Goal: Task Accomplishment & Management: Use online tool/utility

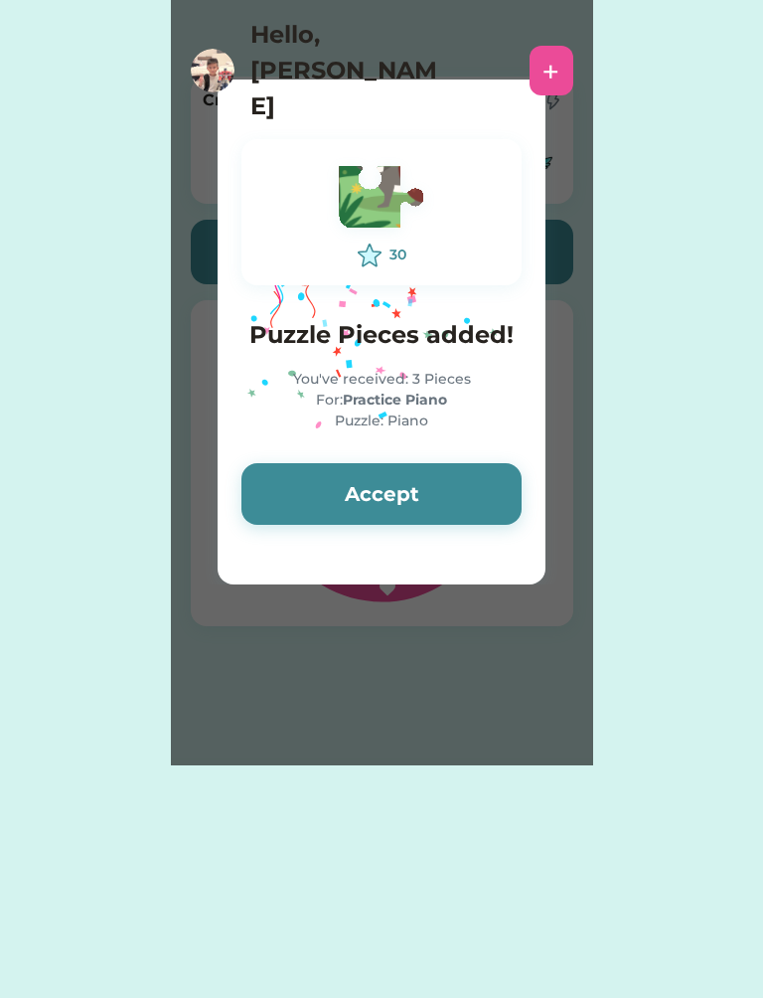
click at [501, 501] on button "Accept" at bounding box center [382, 494] width 280 height 62
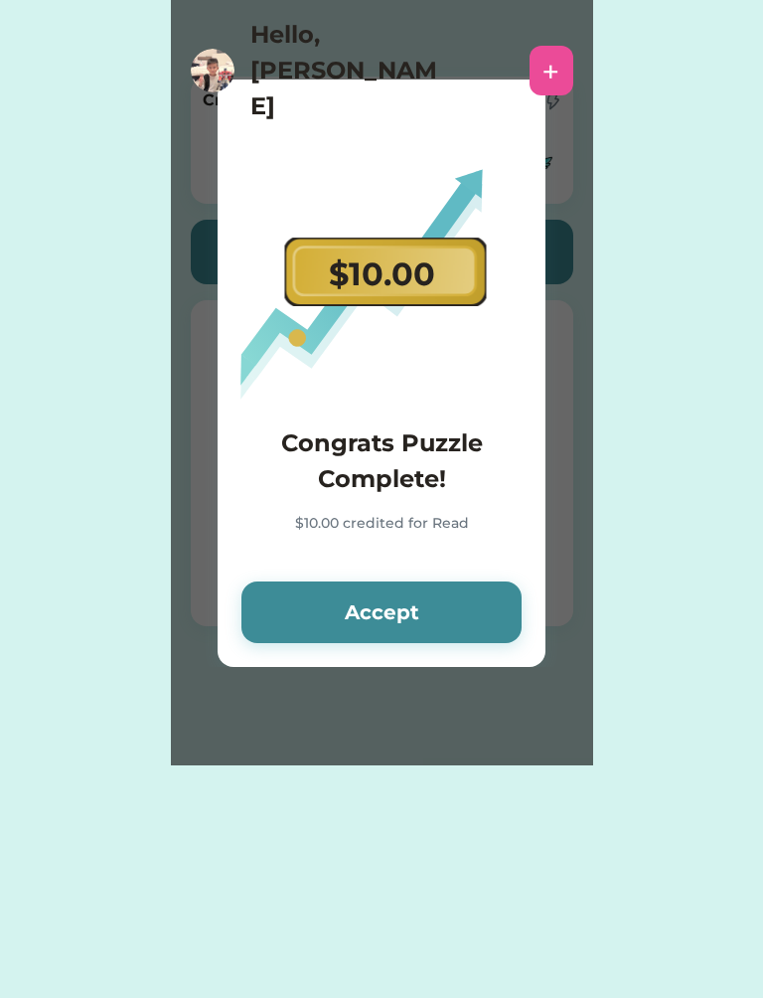
click at [456, 607] on button "Accept" at bounding box center [382, 612] width 280 height 62
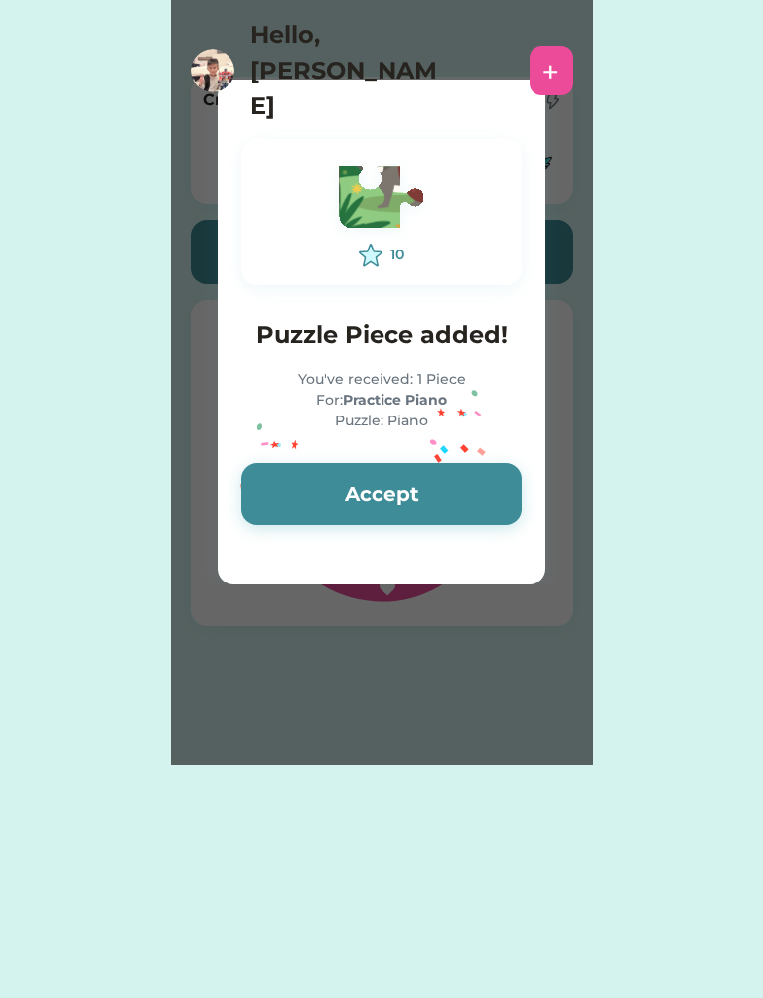
click at [462, 500] on button "Accept" at bounding box center [382, 494] width 280 height 62
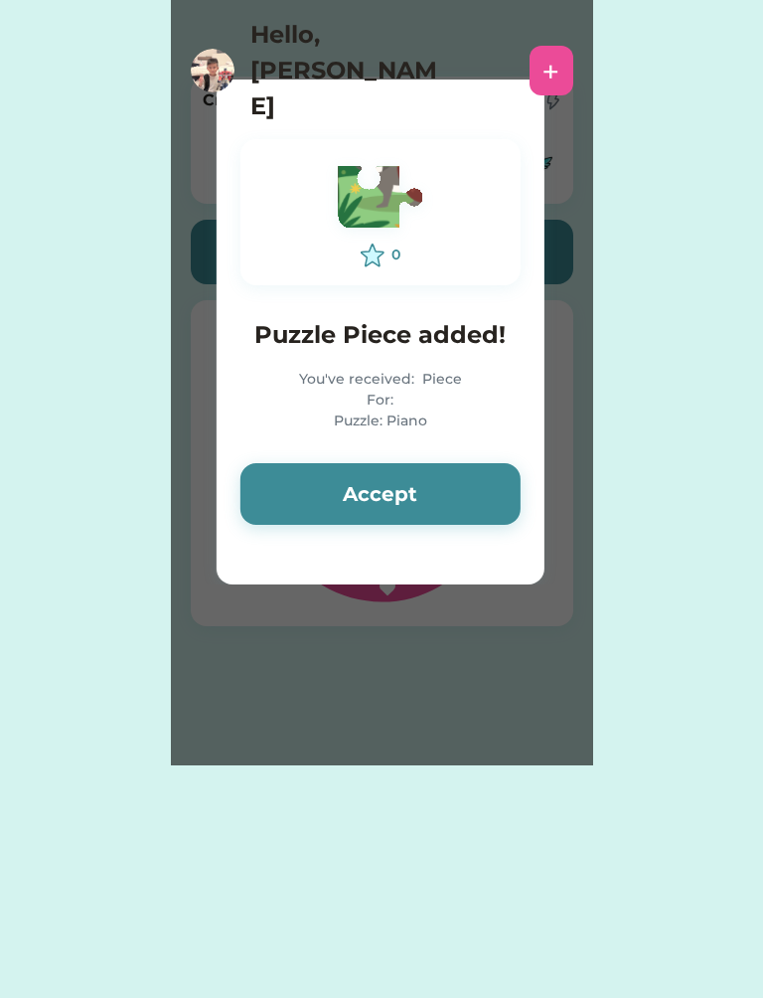
click at [479, 481] on button "Accept" at bounding box center [381, 494] width 280 height 62
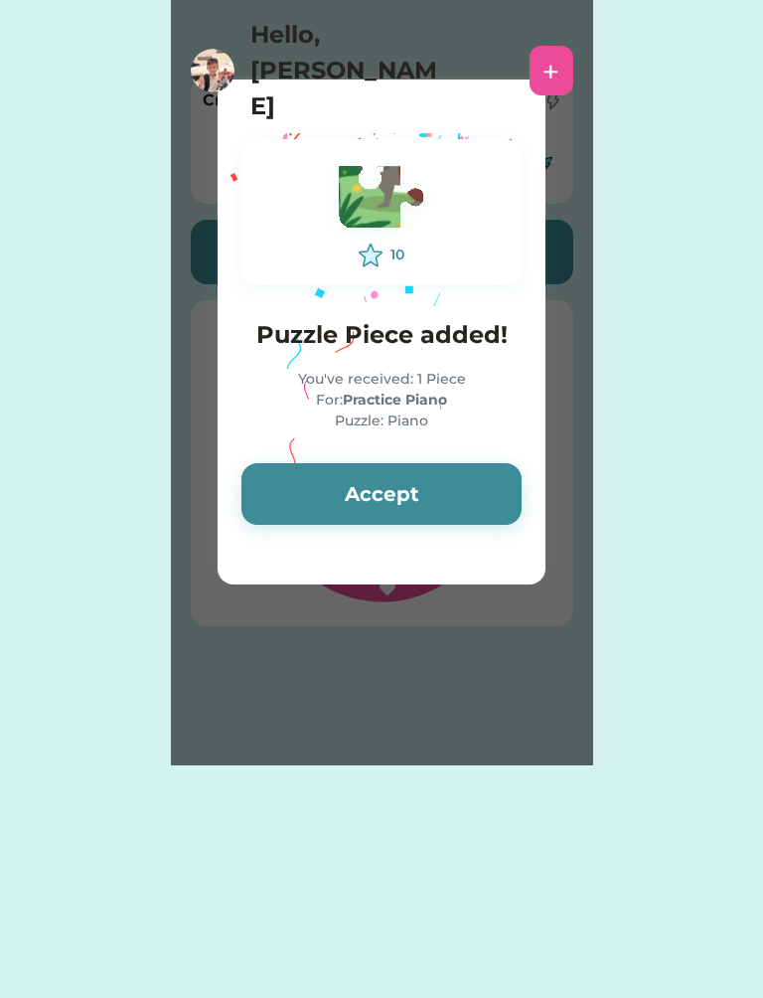
click at [392, 499] on button "Accept" at bounding box center [382, 494] width 280 height 62
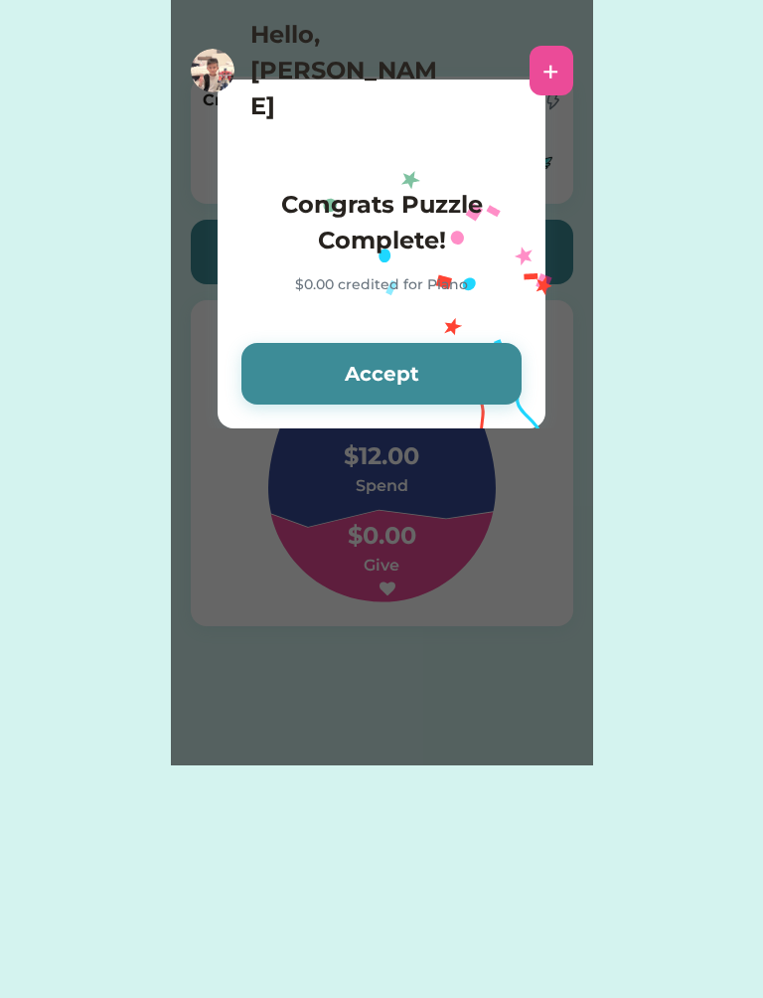
click at [476, 369] on button "Accept" at bounding box center [382, 374] width 280 height 62
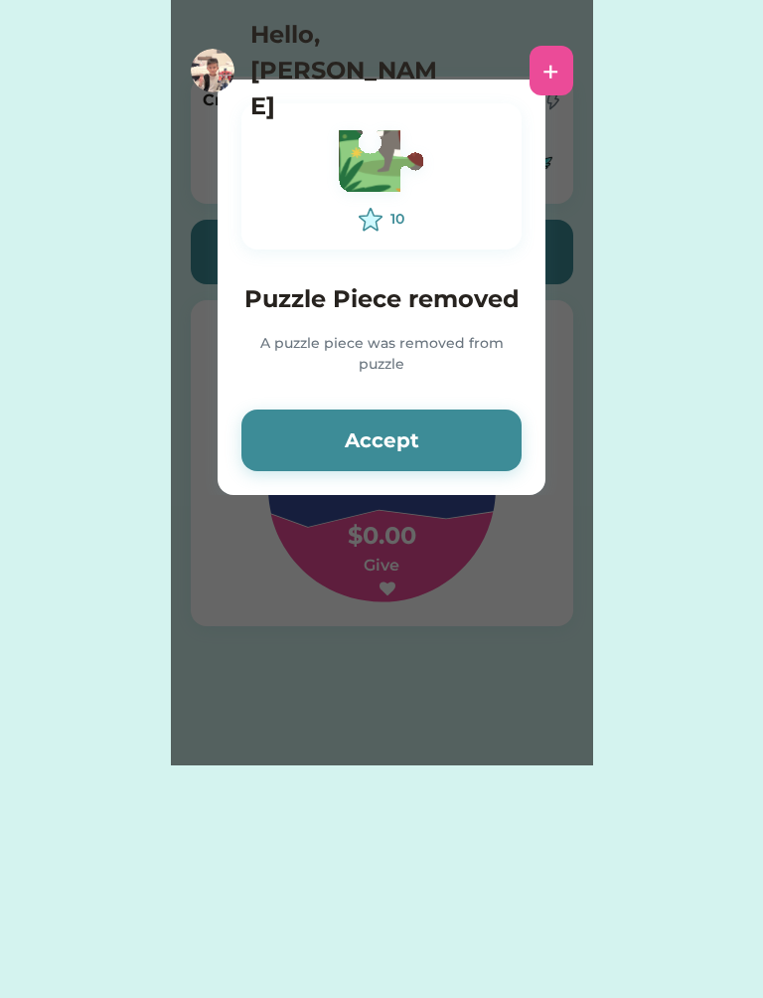
click at [417, 449] on button "Accept" at bounding box center [382, 441] width 280 height 62
click at [443, 433] on button "Accept" at bounding box center [382, 441] width 280 height 62
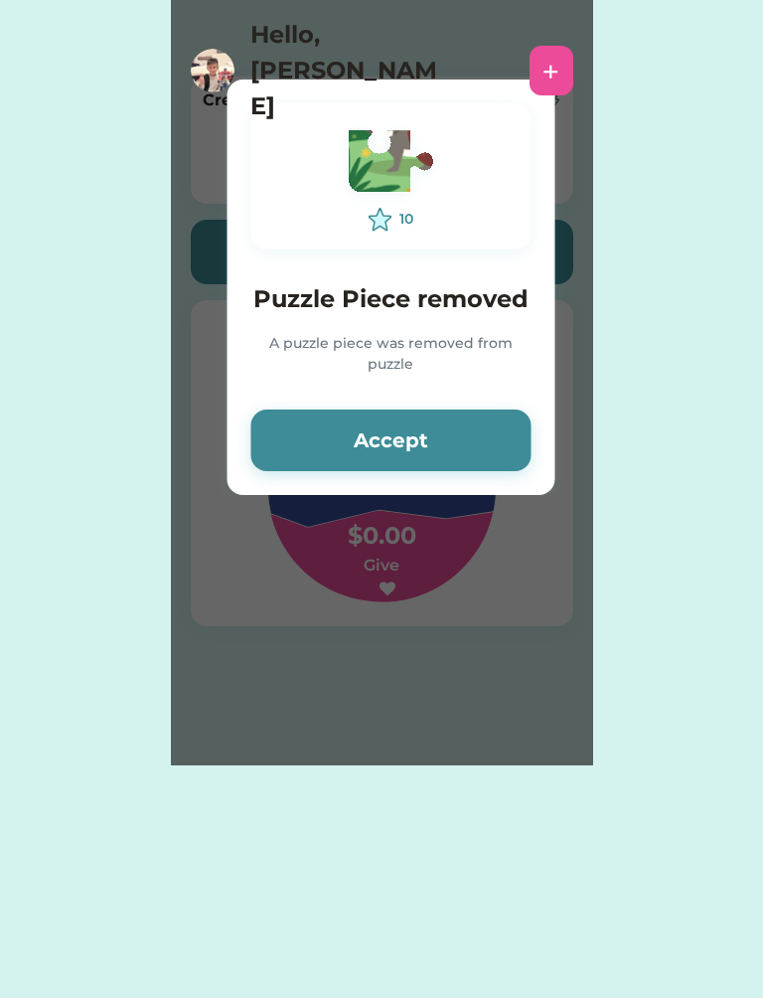
click at [453, 434] on button "Accept" at bounding box center [390, 441] width 280 height 62
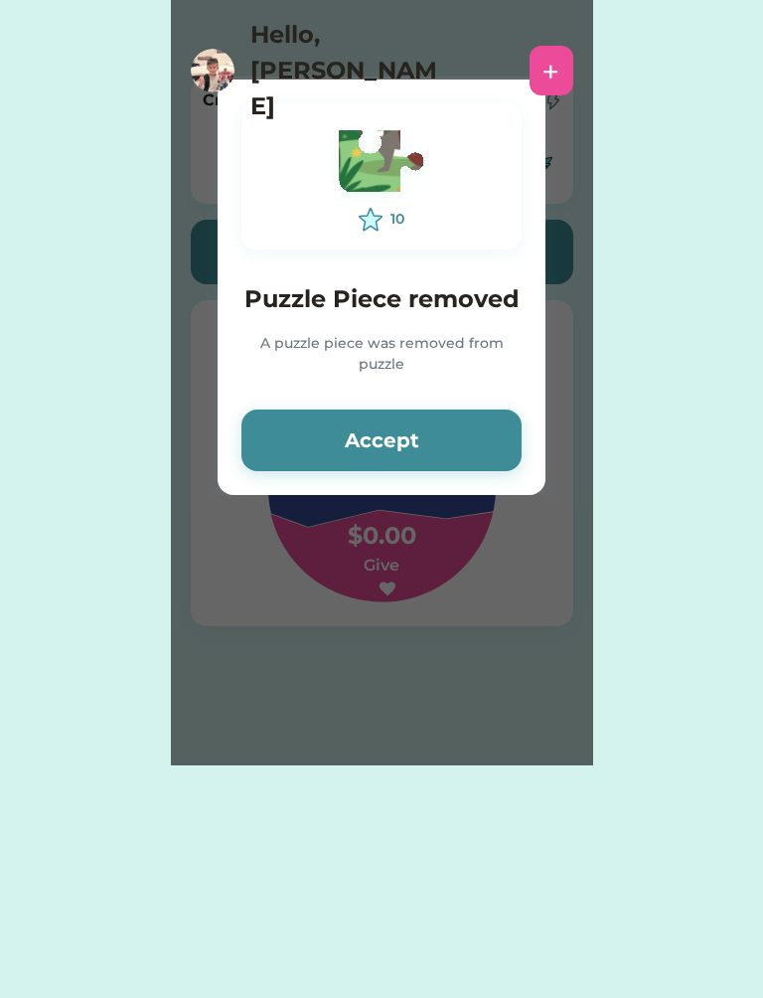
click at [359, 426] on button "Accept" at bounding box center [382, 441] width 280 height 62
click at [407, 445] on button "Accept" at bounding box center [382, 441] width 280 height 62
click at [386, 451] on button "Accept" at bounding box center [382, 441] width 280 height 62
click at [413, 446] on button "Accept" at bounding box center [382, 441] width 280 height 62
click at [484, 449] on button "Accept" at bounding box center [382, 441] width 280 height 62
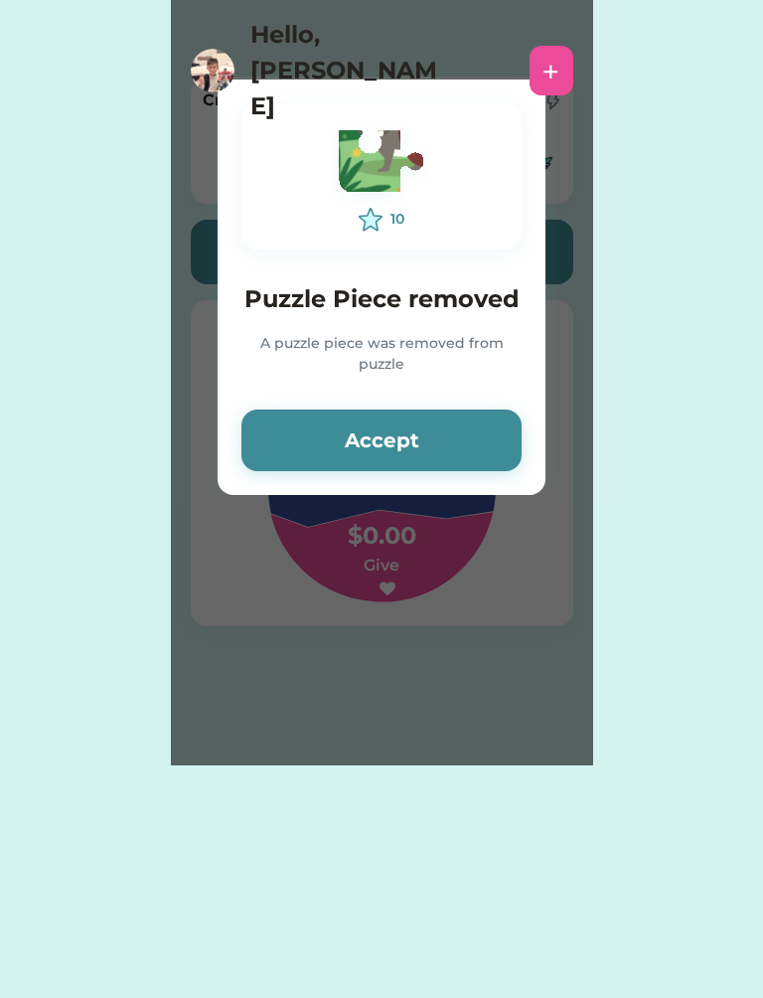
click at [572, 46] on div "+" at bounding box center [552, 71] width 44 height 50
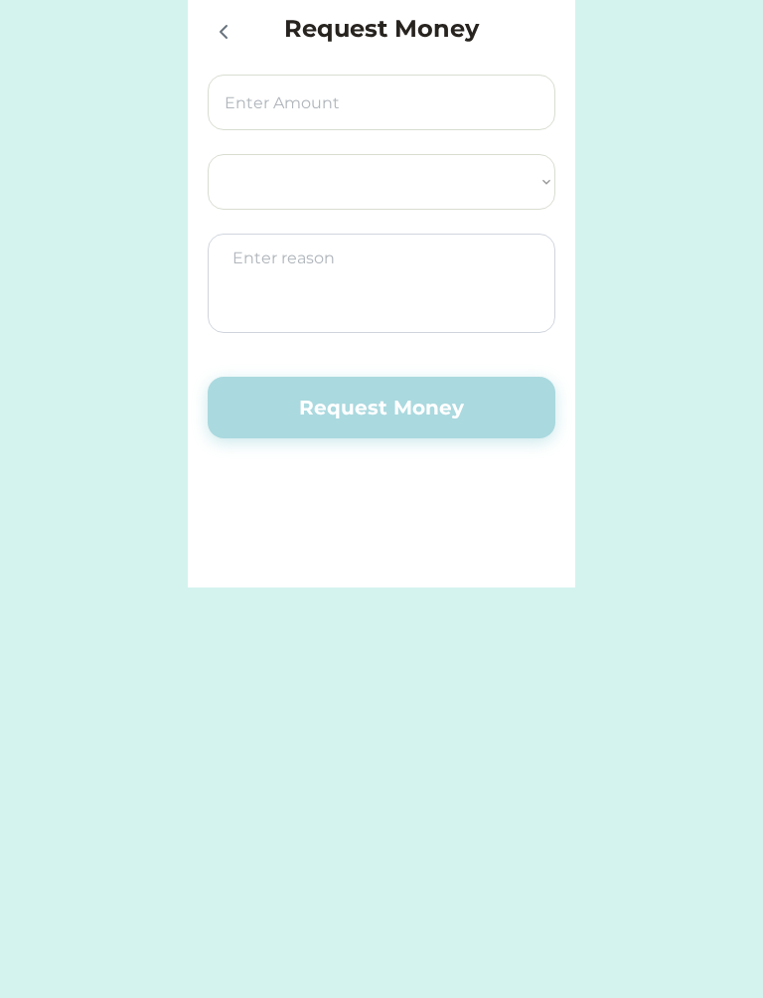
select select ""PLACEHOLDER_1427118222253""
click at [466, 437] on button "Request Money" at bounding box center [382, 408] width 348 height 62
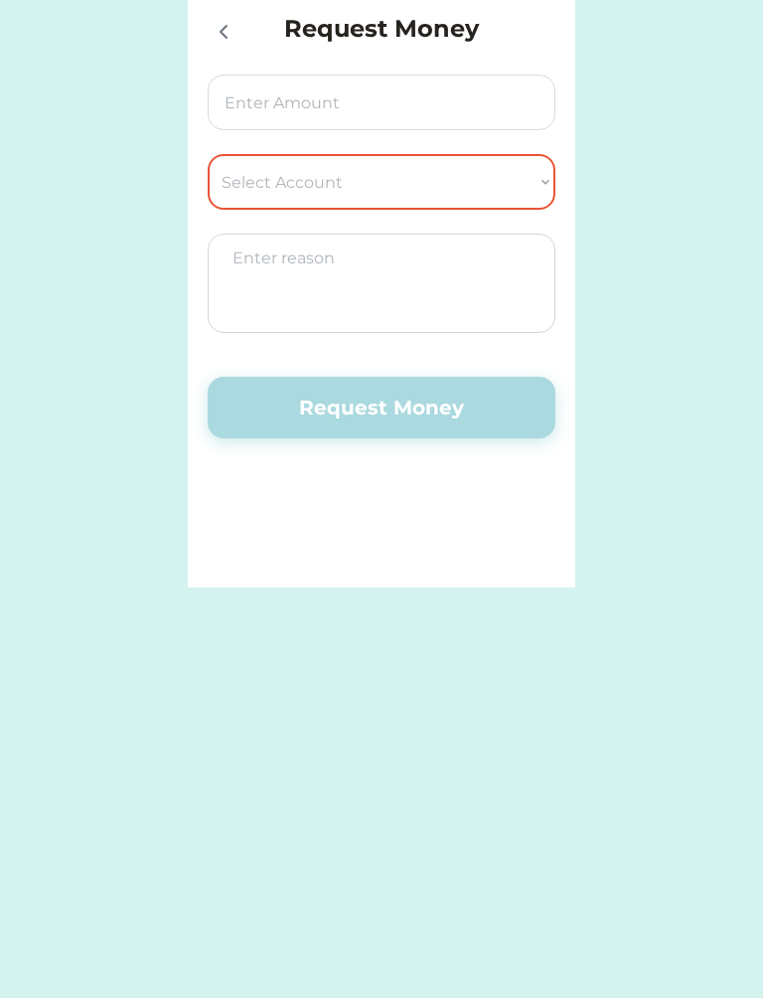
click at [219, 29] on icon at bounding box center [224, 32] width 24 height 24
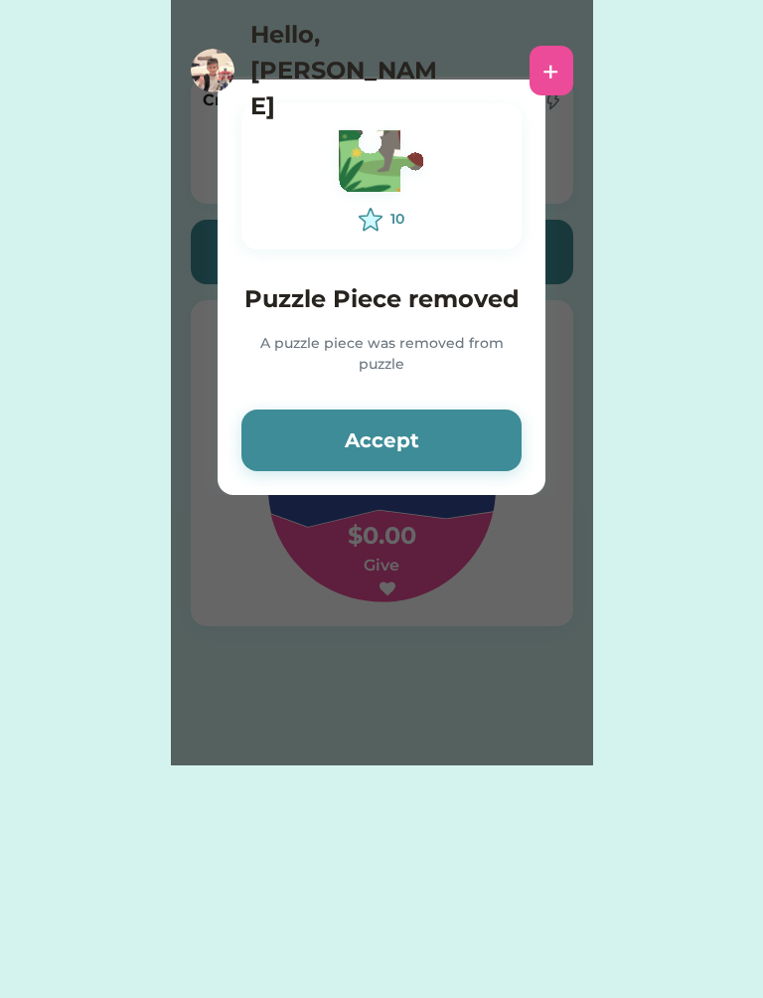
click at [222, 49] on img at bounding box center [213, 71] width 44 height 44
click at [458, 452] on button "Accept" at bounding box center [382, 441] width 280 height 62
click at [467, 455] on button "Accept" at bounding box center [382, 441] width 280 height 62
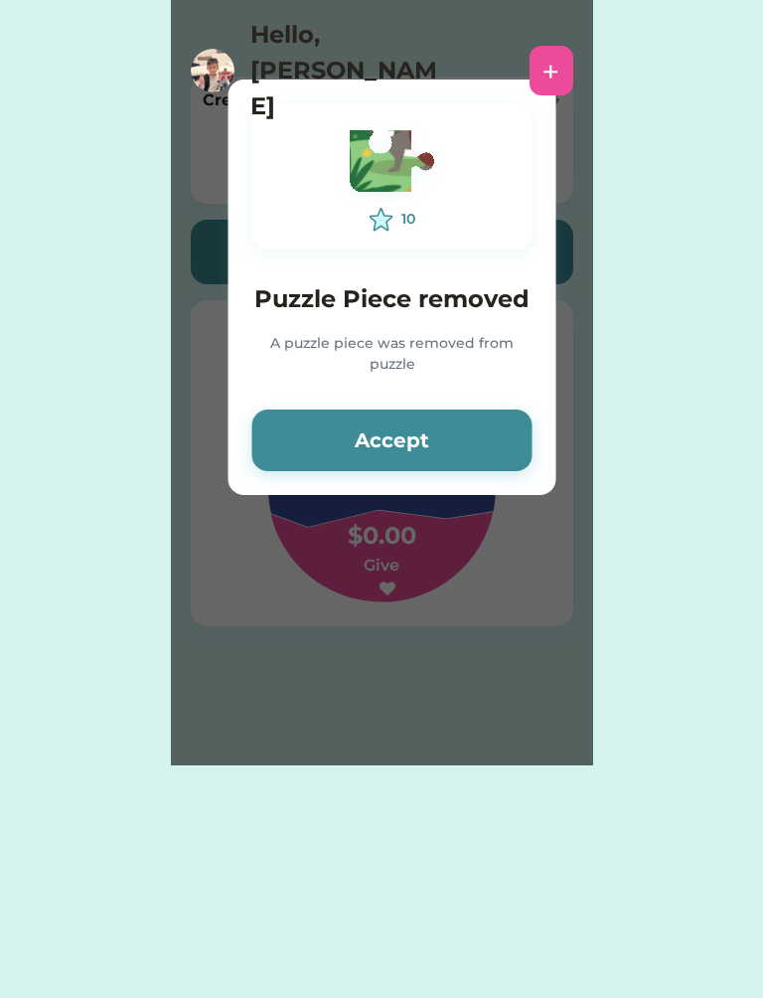
click at [465, 451] on button "Accept" at bounding box center [392, 441] width 280 height 62
click at [463, 451] on button "Accept" at bounding box center [392, 441] width 280 height 62
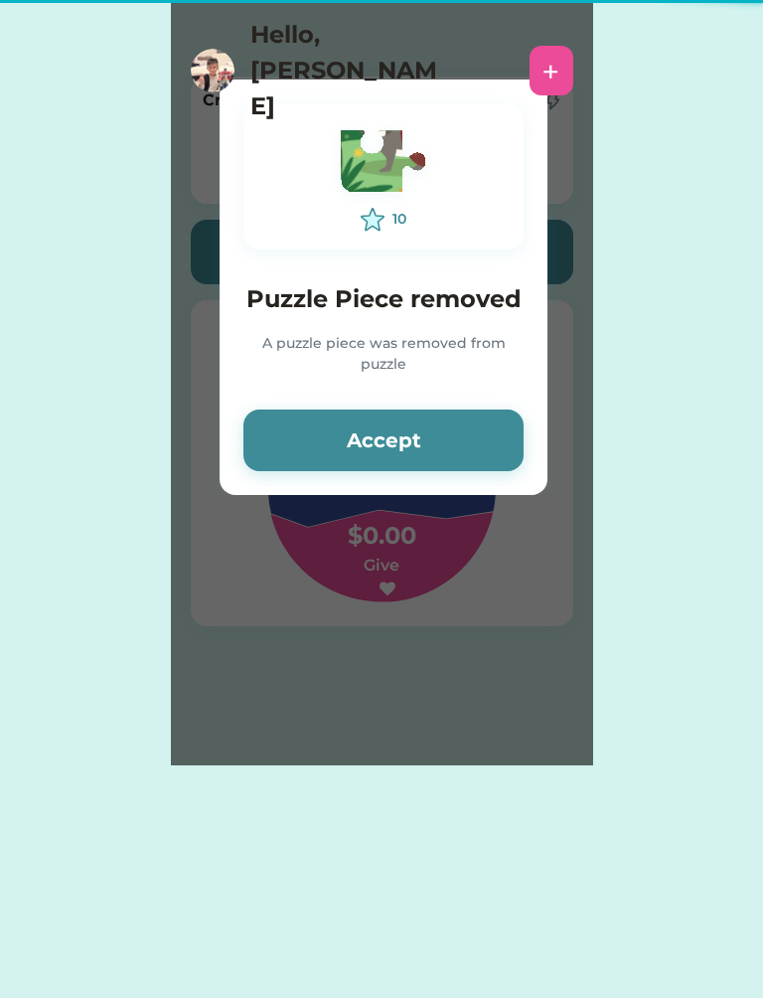
click at [461, 450] on button "Accept" at bounding box center [384, 441] width 280 height 62
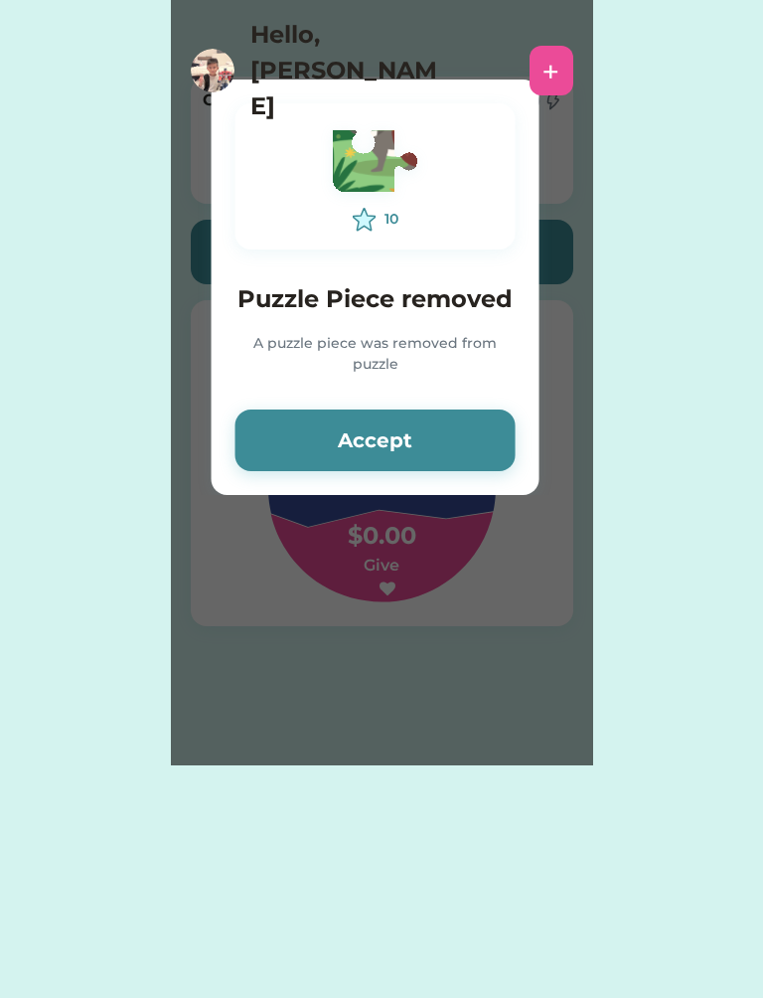
click at [482, 451] on button "Accept" at bounding box center [376, 441] width 280 height 62
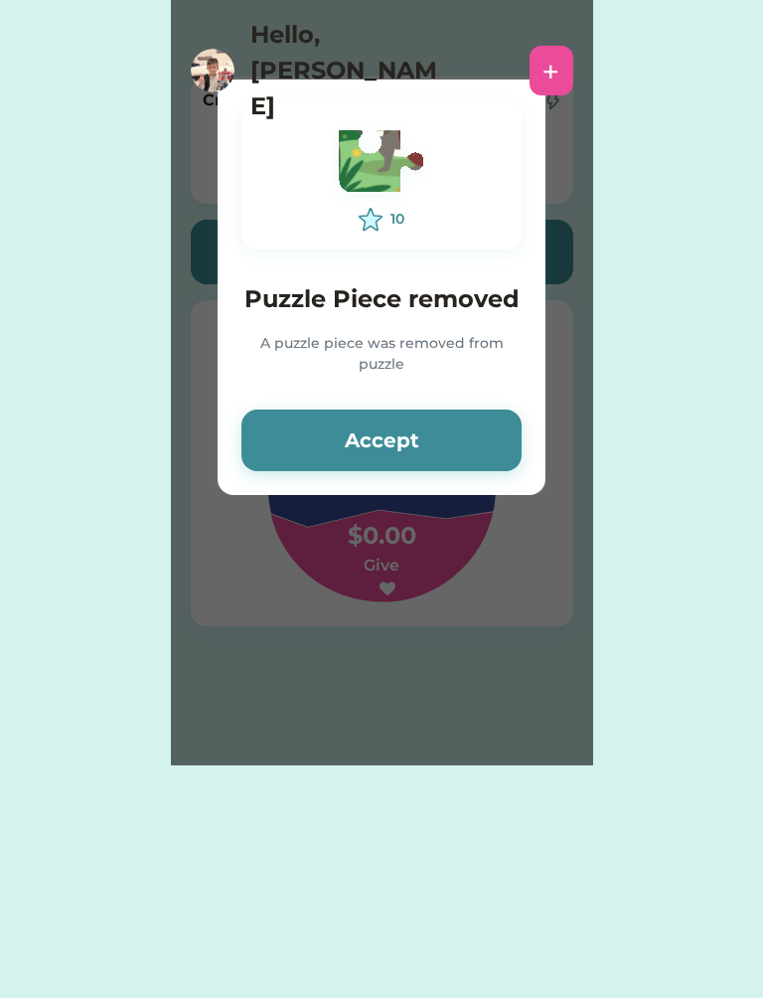
click at [484, 440] on button "Accept" at bounding box center [382, 441] width 280 height 62
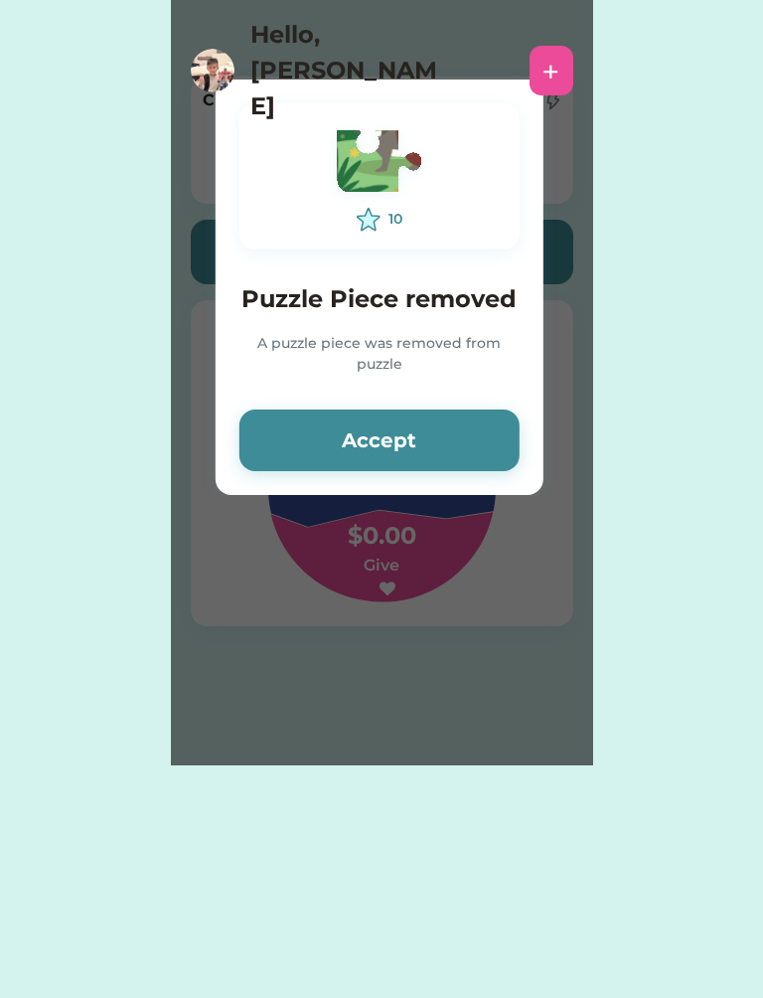
click at [411, 437] on button "Accept" at bounding box center [380, 441] width 280 height 62
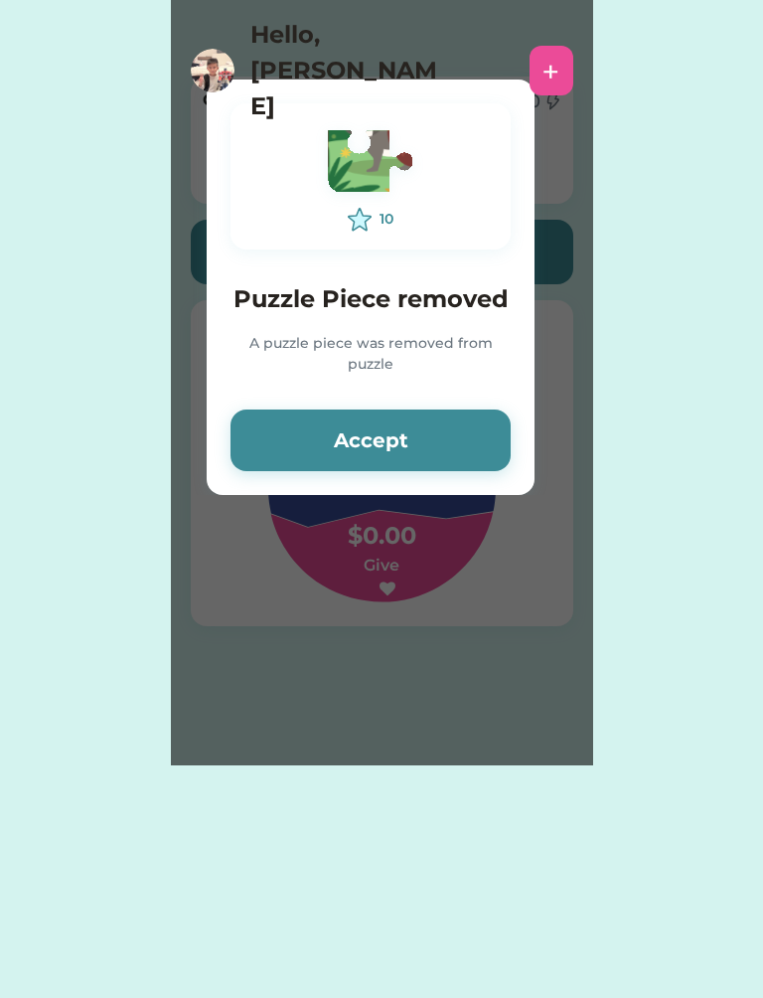
click at [372, 443] on button "Accept" at bounding box center [371, 441] width 280 height 62
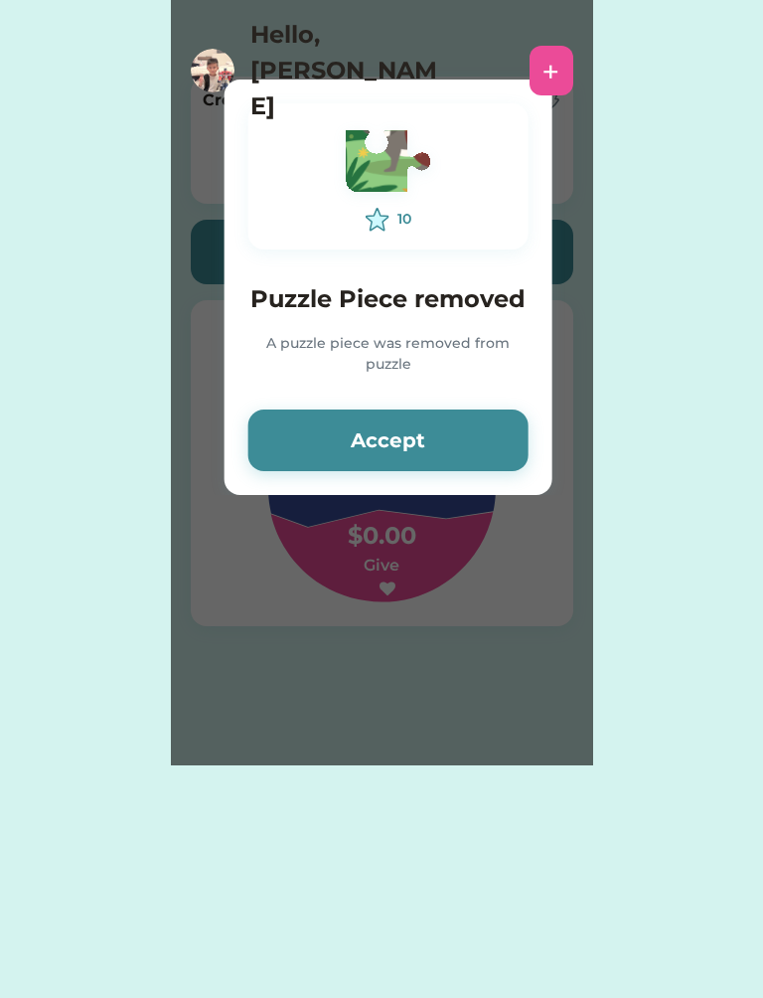
click at [362, 421] on button "Accept" at bounding box center [388, 441] width 280 height 62
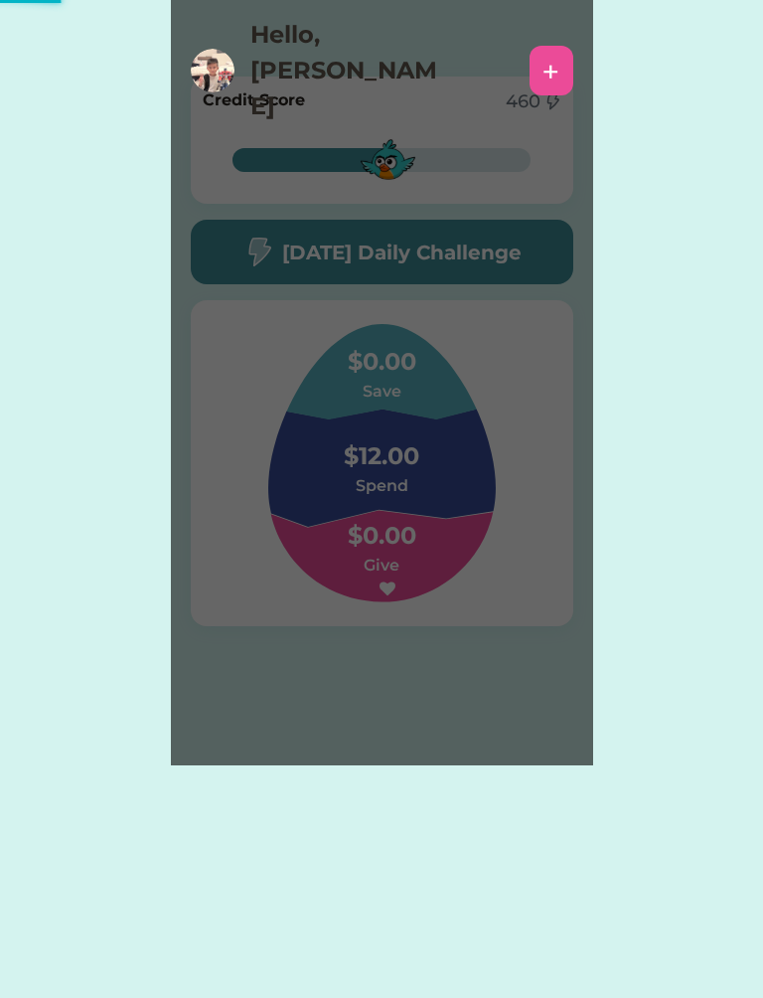
click at [299, 424] on div "Please wait $ account credited! Your account has been credited $ Accept 10 Puzz…" at bounding box center [382, 382] width 422 height 765
click at [297, 419] on h4 "$12.00" at bounding box center [381, 446] width 199 height 56
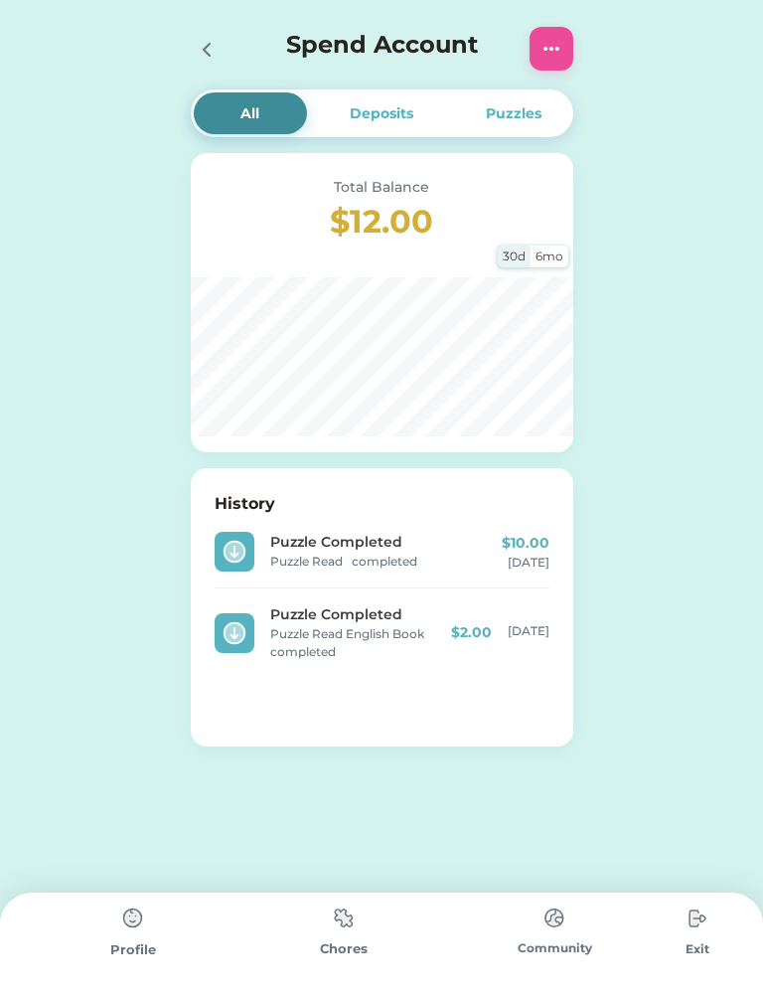
click at [136, 929] on img at bounding box center [133, 919] width 40 height 40
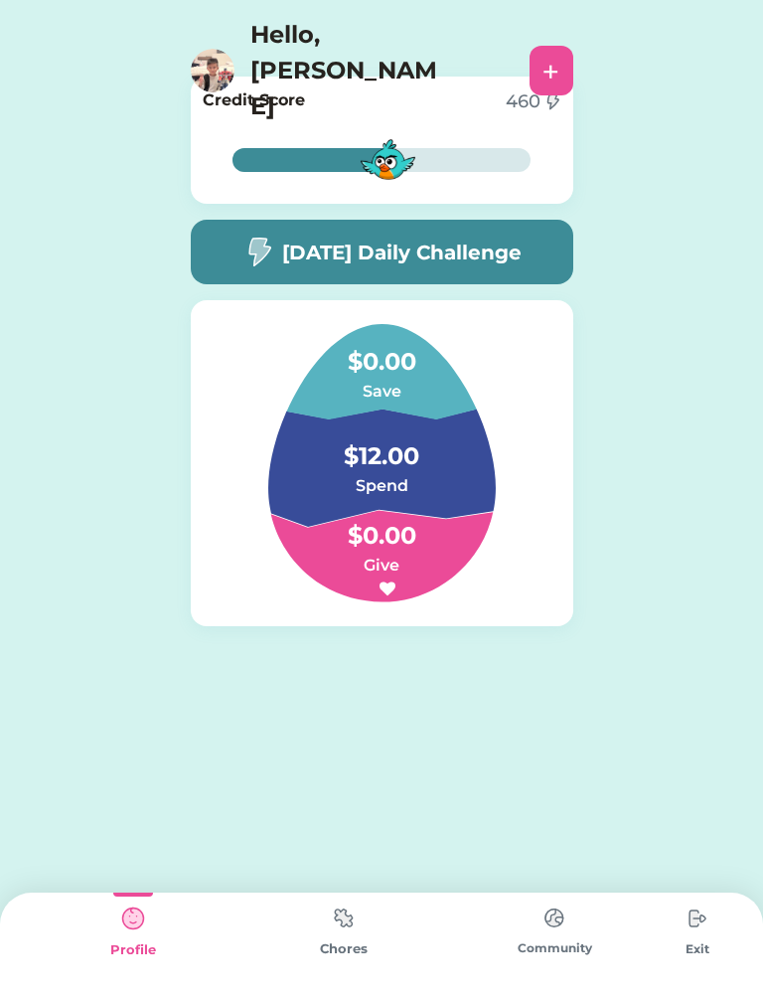
click at [345, 951] on div "Chores" at bounding box center [344, 949] width 211 height 20
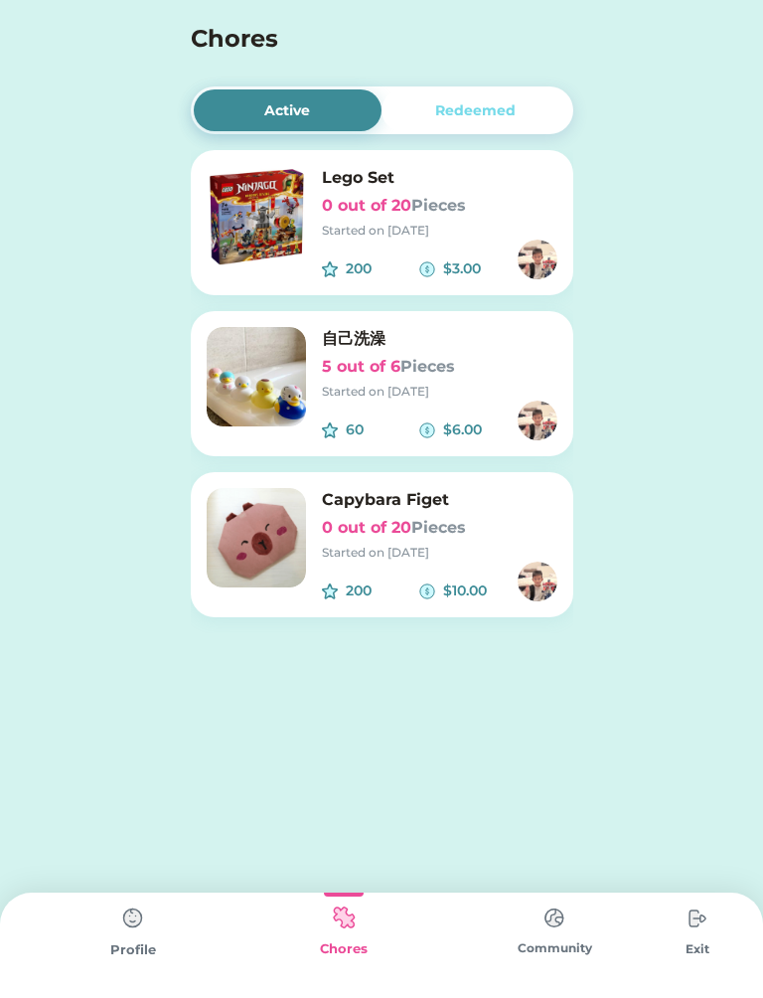
click at [553, 220] on div "Lego Set 0 out of 20 Pieces Started on 2/03/25" at bounding box center [440, 203] width 236 height 74
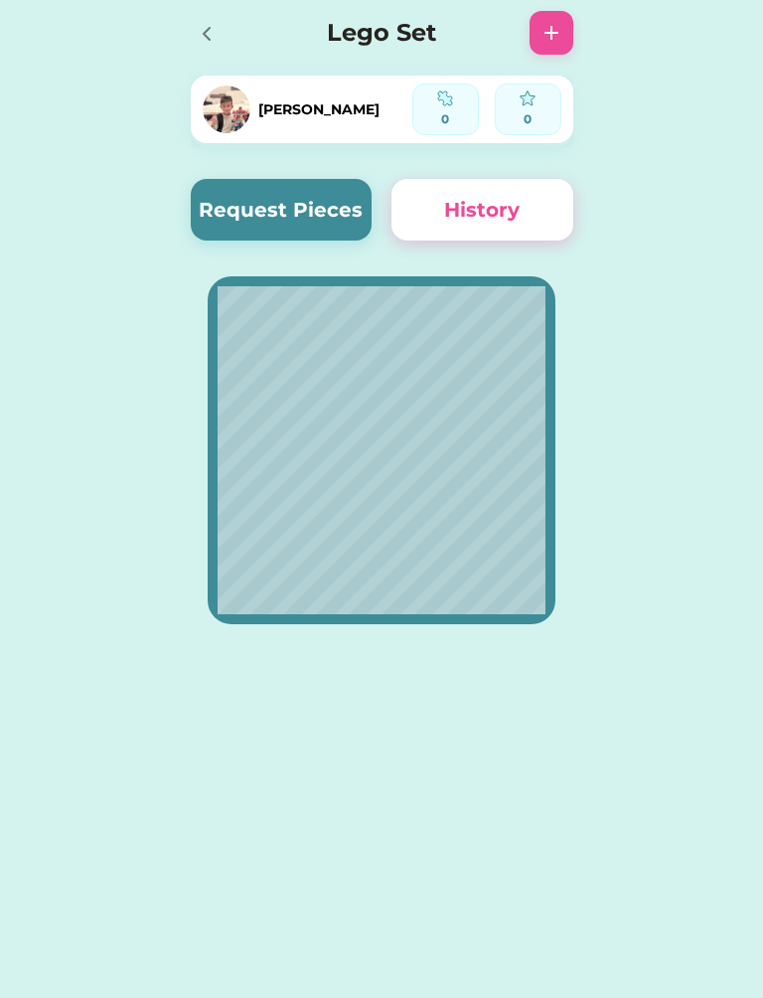
click at [242, 218] on button "Request Pieces" at bounding box center [282, 210] width 182 height 62
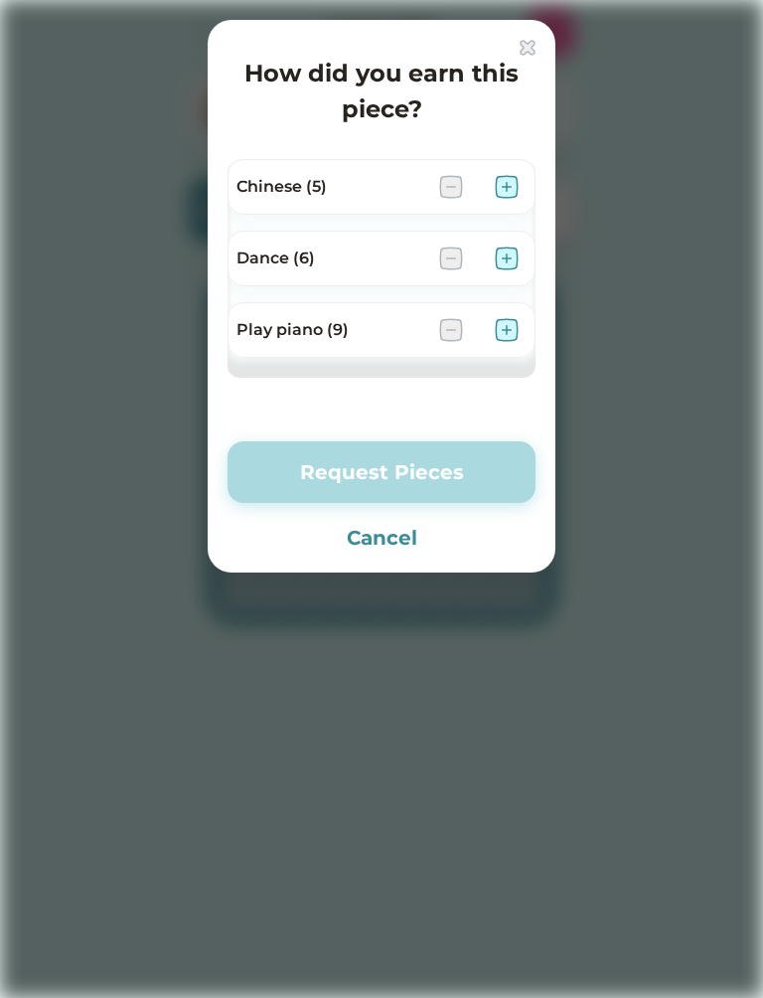
click at [509, 181] on img at bounding box center [507, 187] width 24 height 24
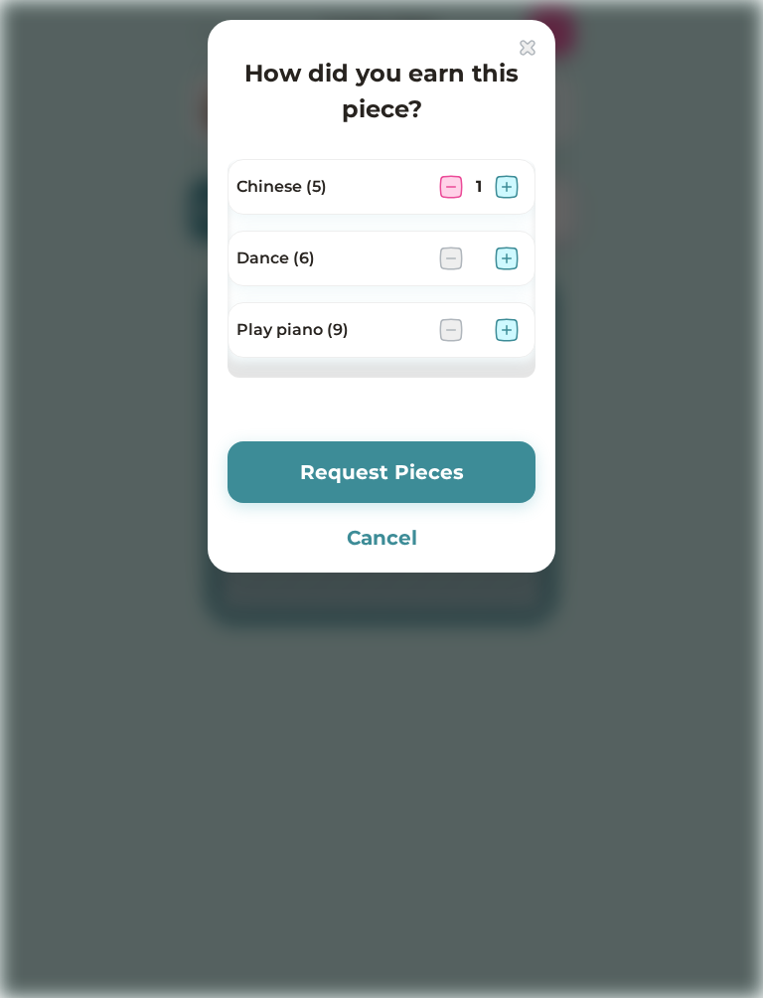
click at [481, 465] on button "Request Pieces" at bounding box center [382, 472] width 308 height 62
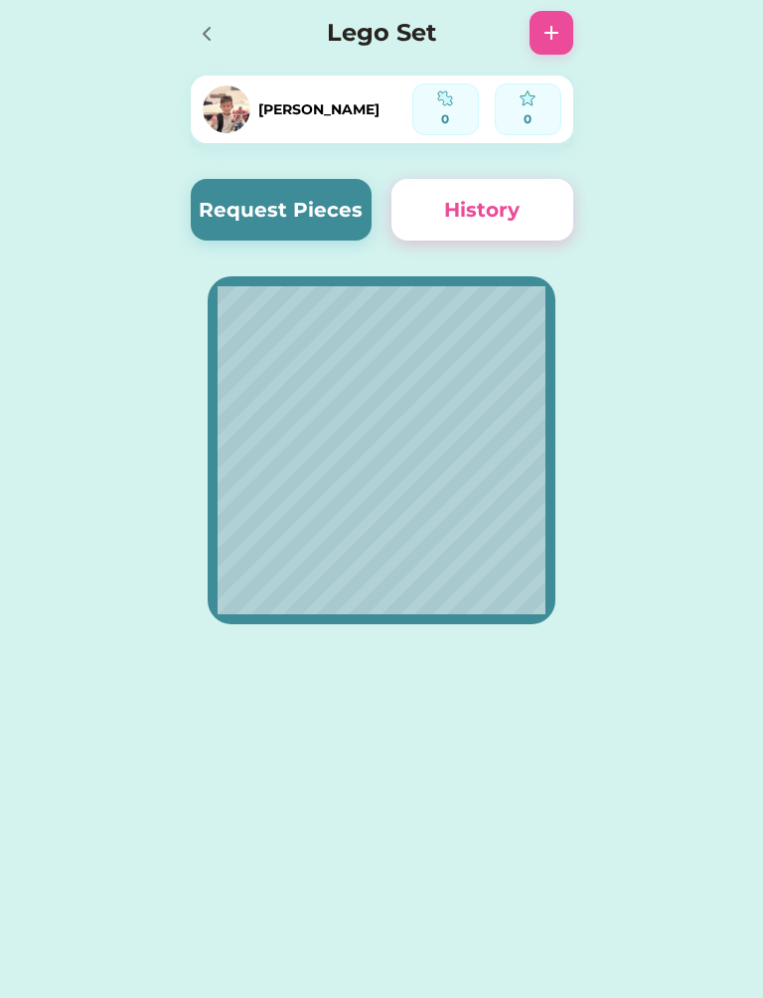
click at [210, 15] on div at bounding box center [213, 33] width 44 height 44
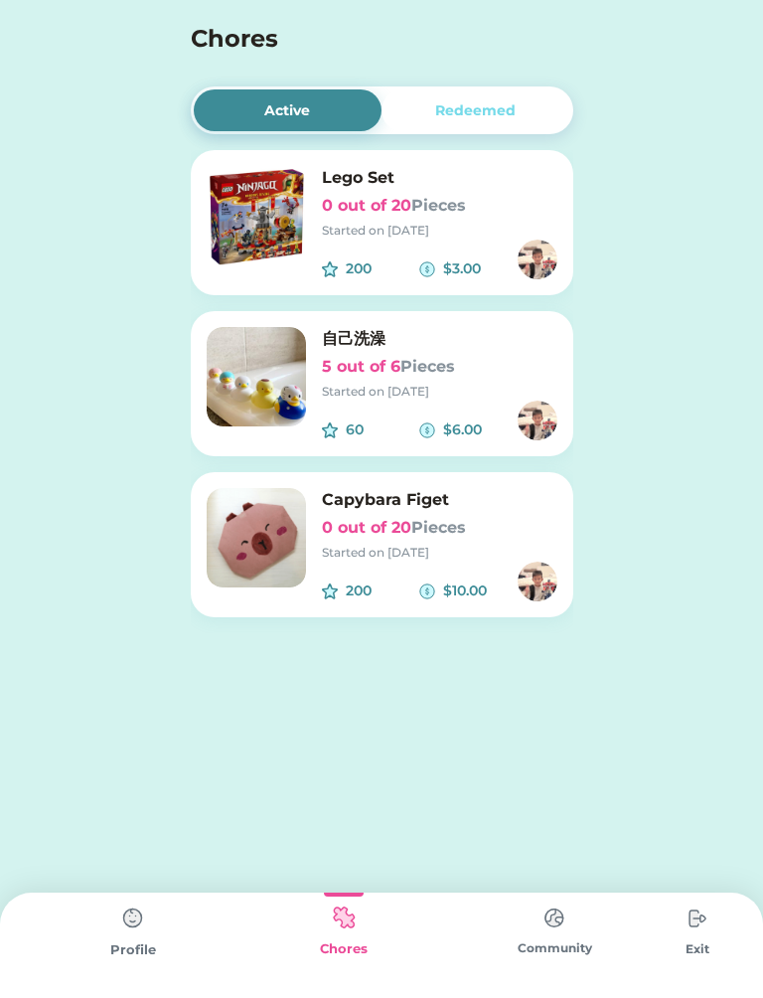
click at [541, 564] on img at bounding box center [538, 582] width 40 height 40
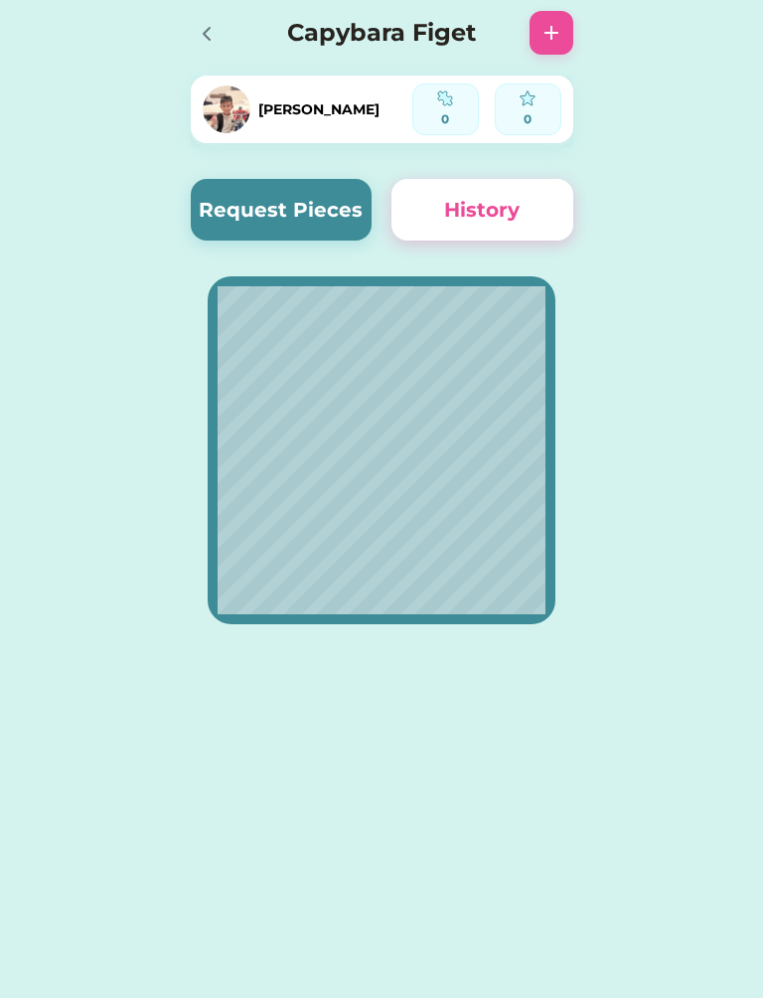
click at [243, 210] on button "Request Pieces" at bounding box center [282, 210] width 182 height 62
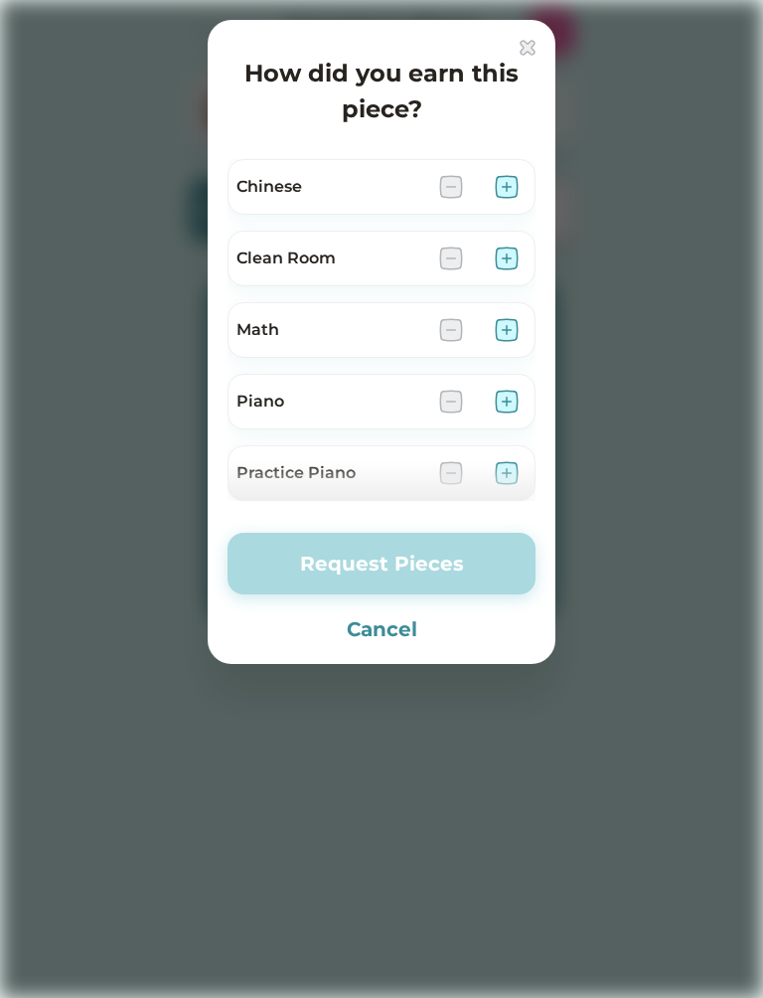
click at [516, 394] on img at bounding box center [507, 402] width 24 height 24
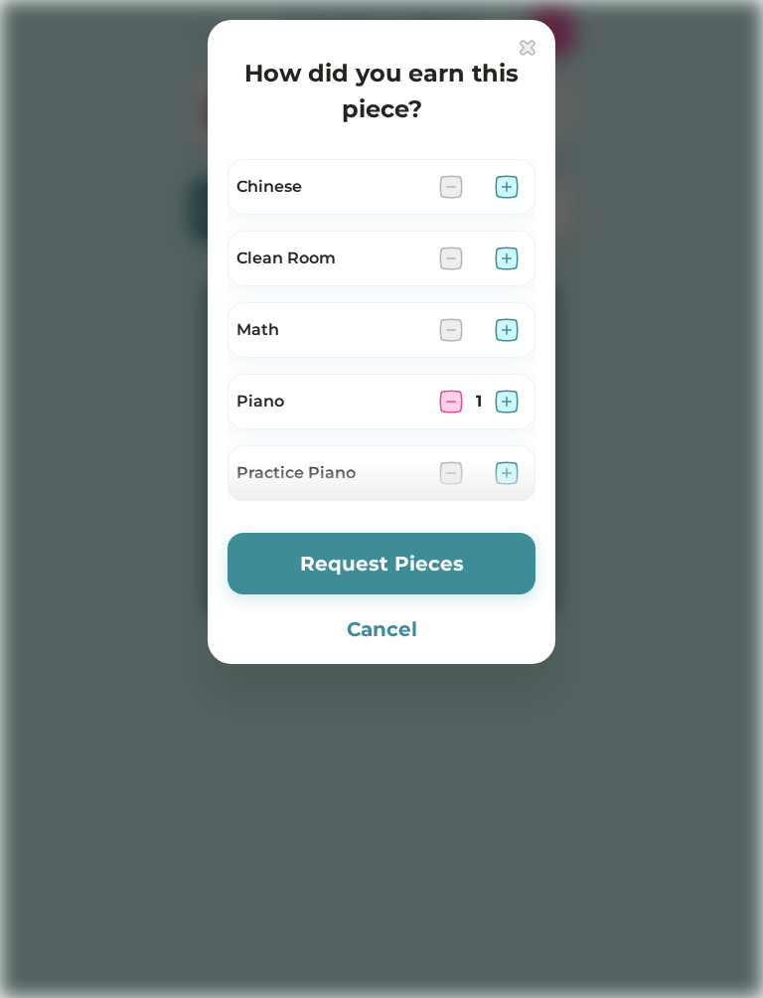
click at [516, 553] on button "Request Pieces" at bounding box center [382, 564] width 308 height 62
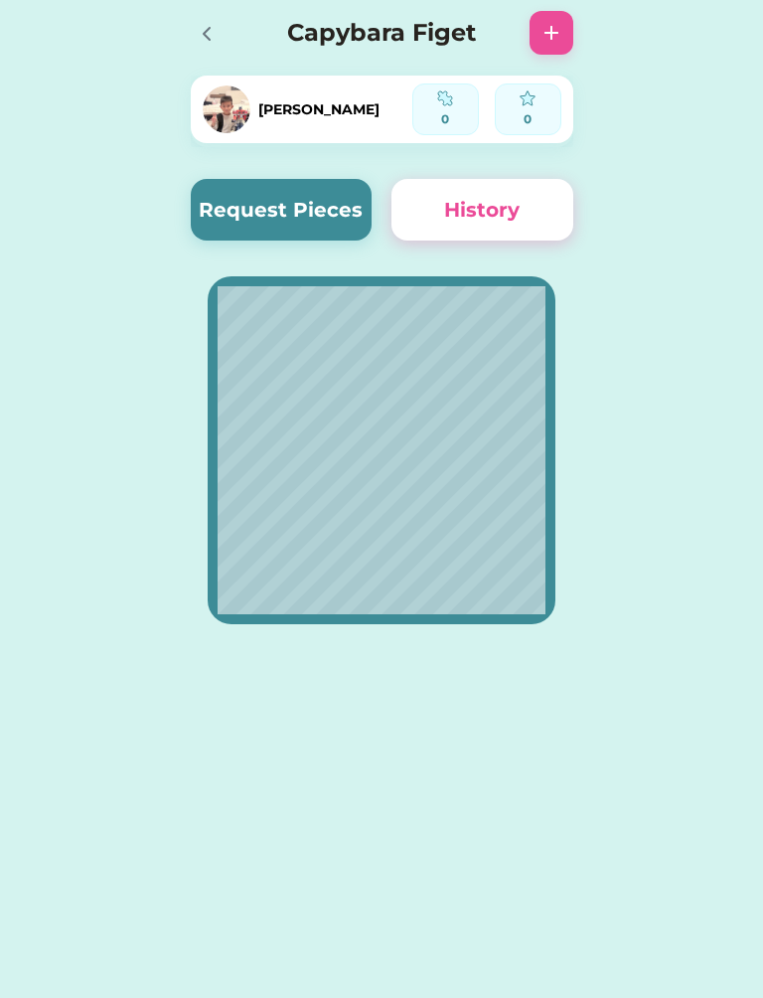
click at [200, 25] on icon at bounding box center [207, 34] width 24 height 24
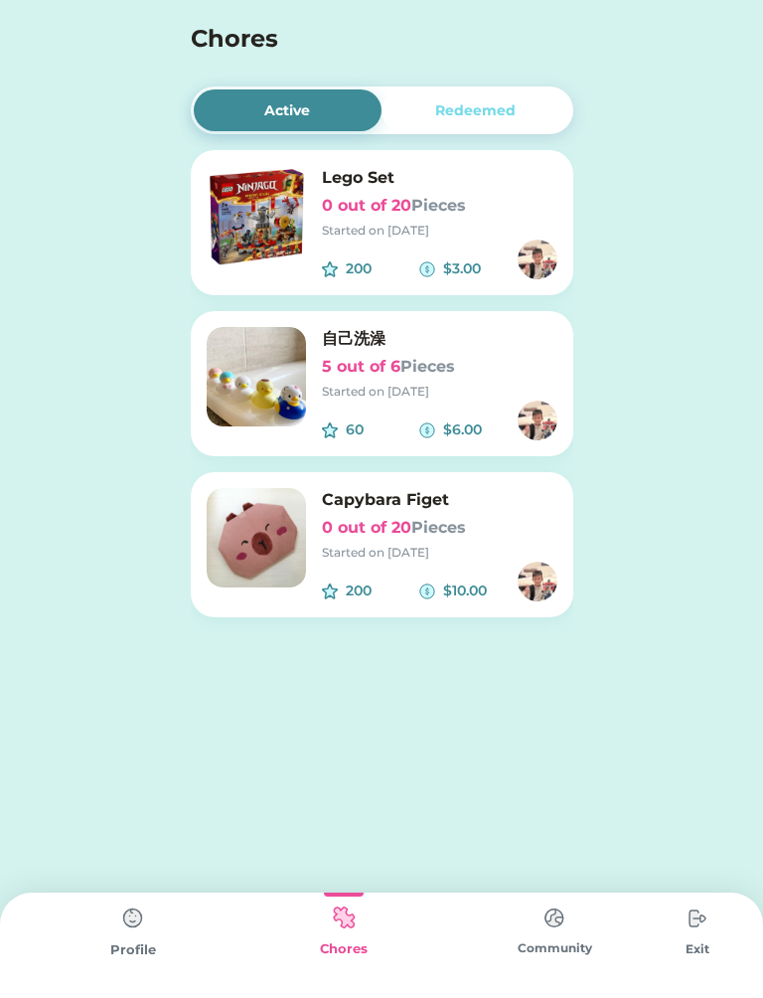
click at [698, 927] on img at bounding box center [698, 919] width 40 height 40
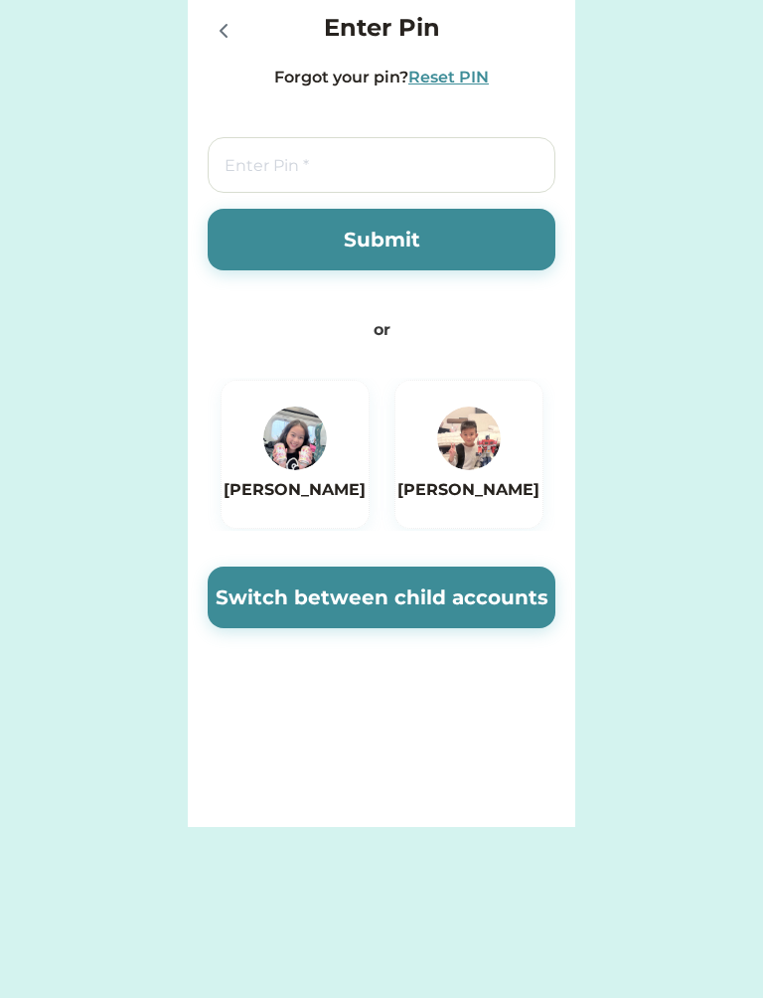
click at [491, 456] on img at bounding box center [469, 439] width 64 height 64
click at [525, 597] on button "Switch between child accounts" at bounding box center [382, 598] width 348 height 62
